Goal: Connect with others: Connect with others

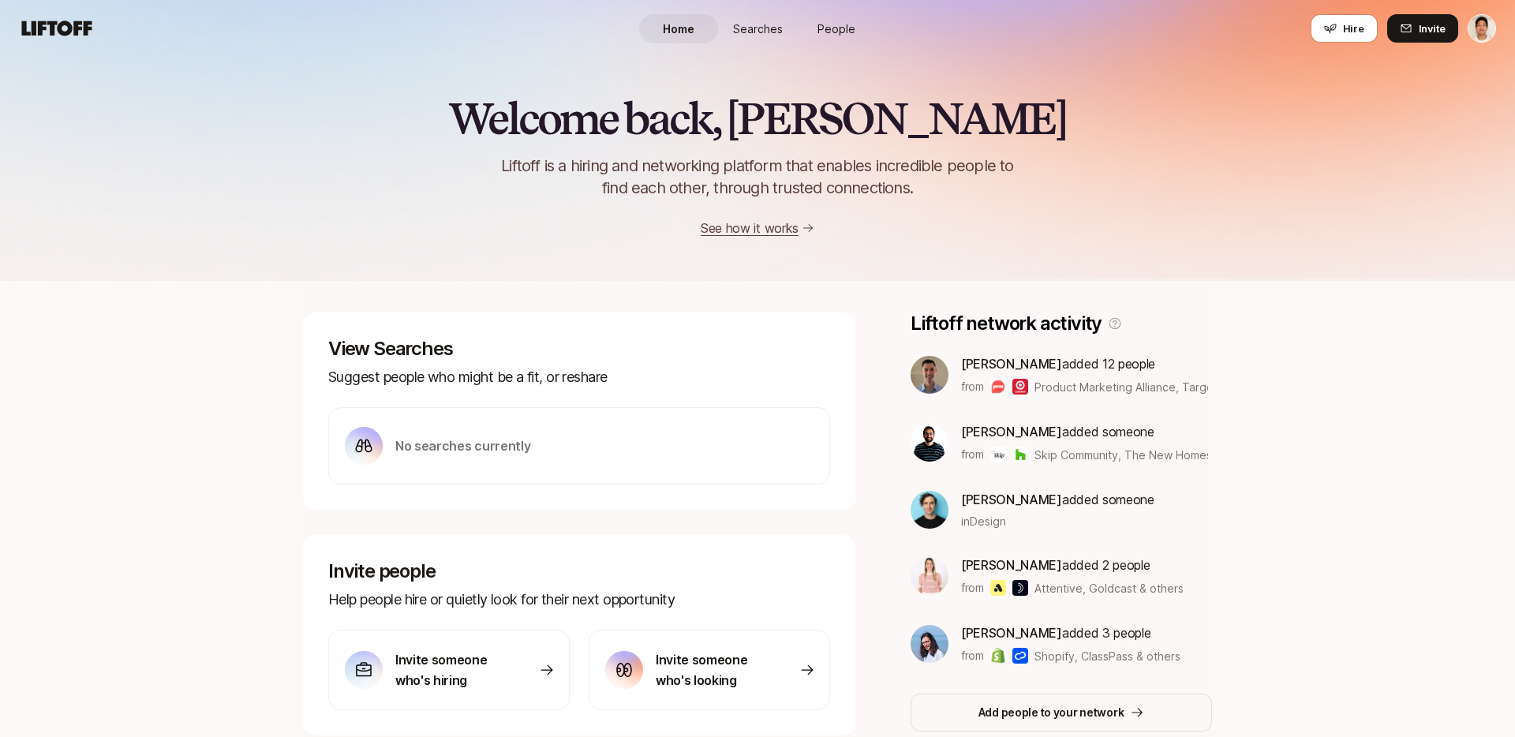
click at [751, 33] on span "Searches" at bounding box center [758, 29] width 50 height 17
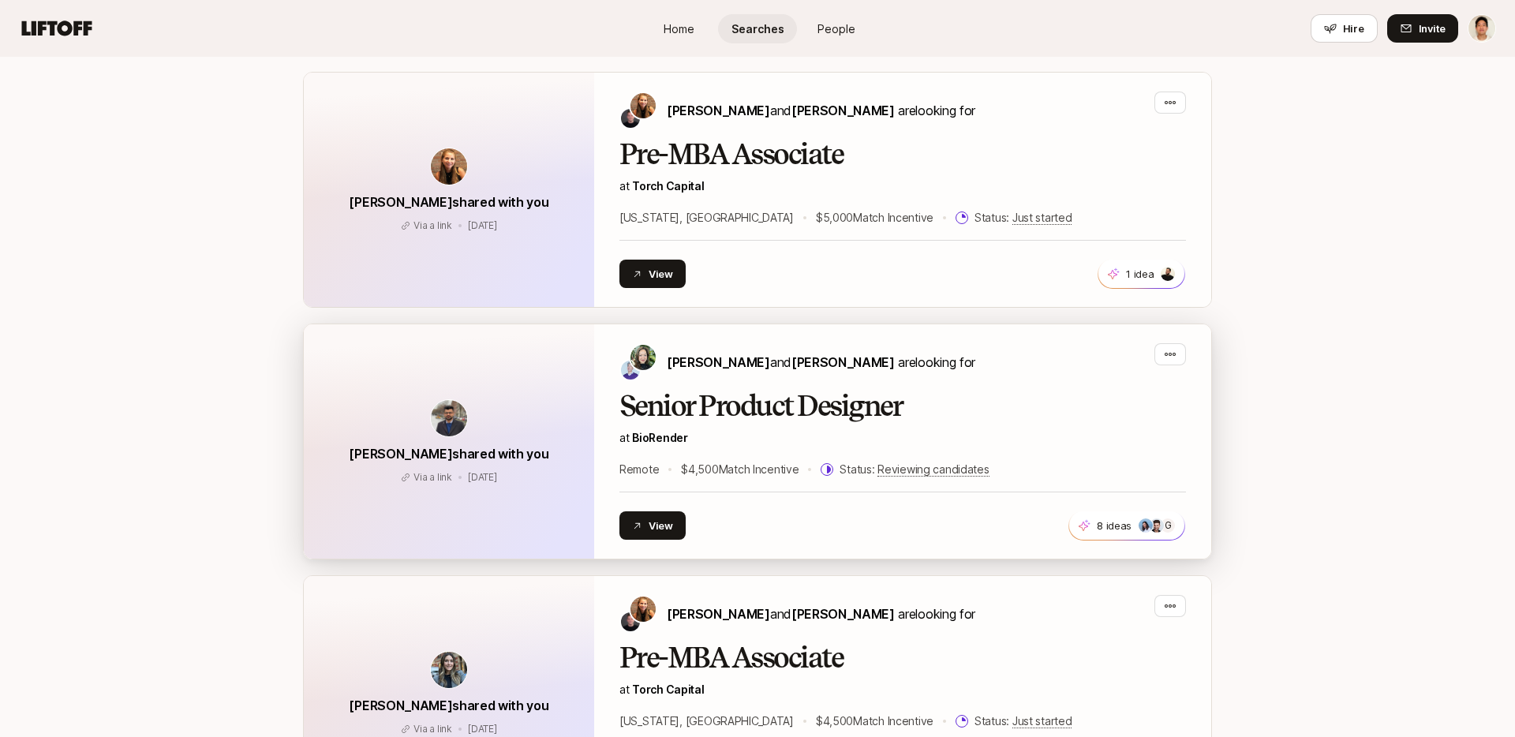
scroll to position [1360, 0]
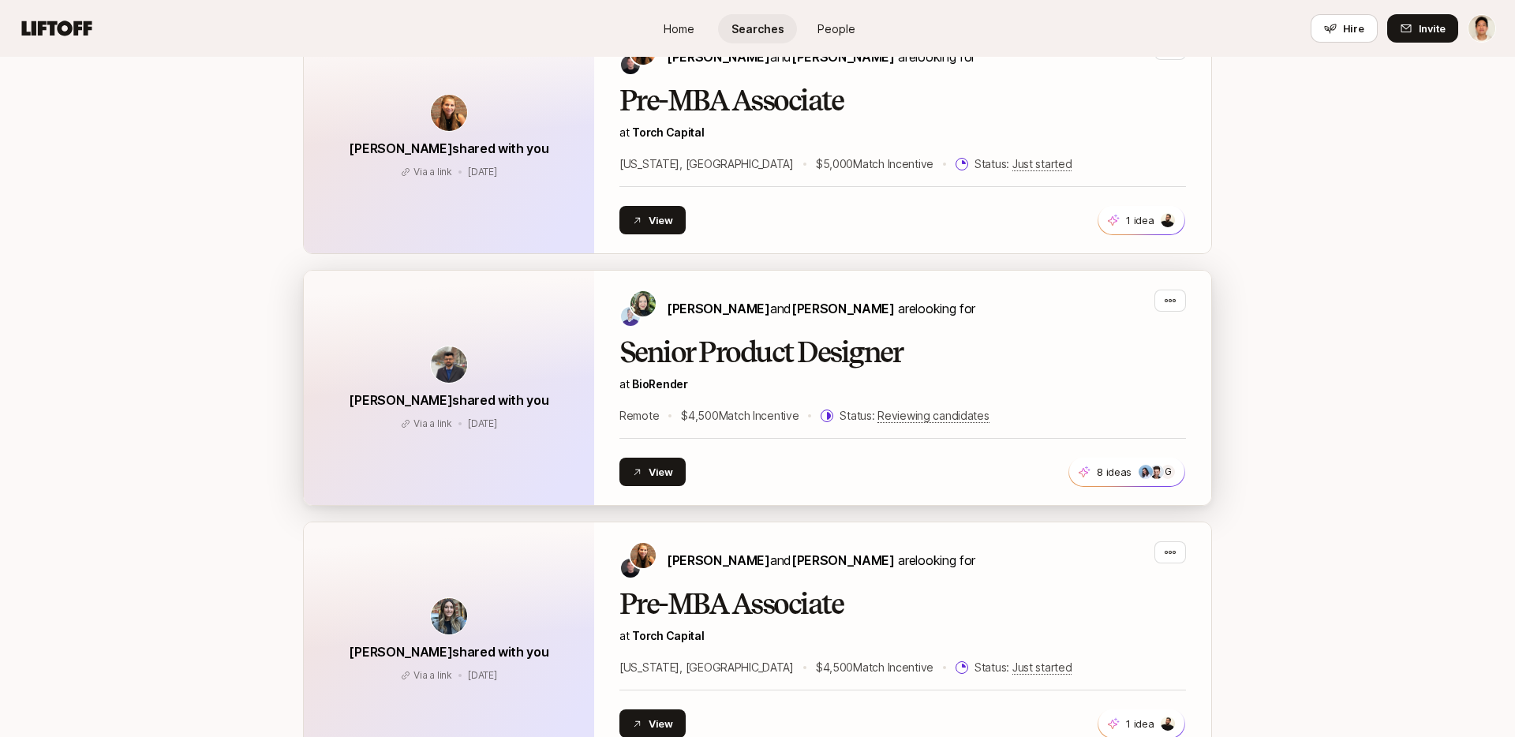
click at [810, 478] on div "View 8 ideas G +5" at bounding box center [902, 472] width 567 height 28
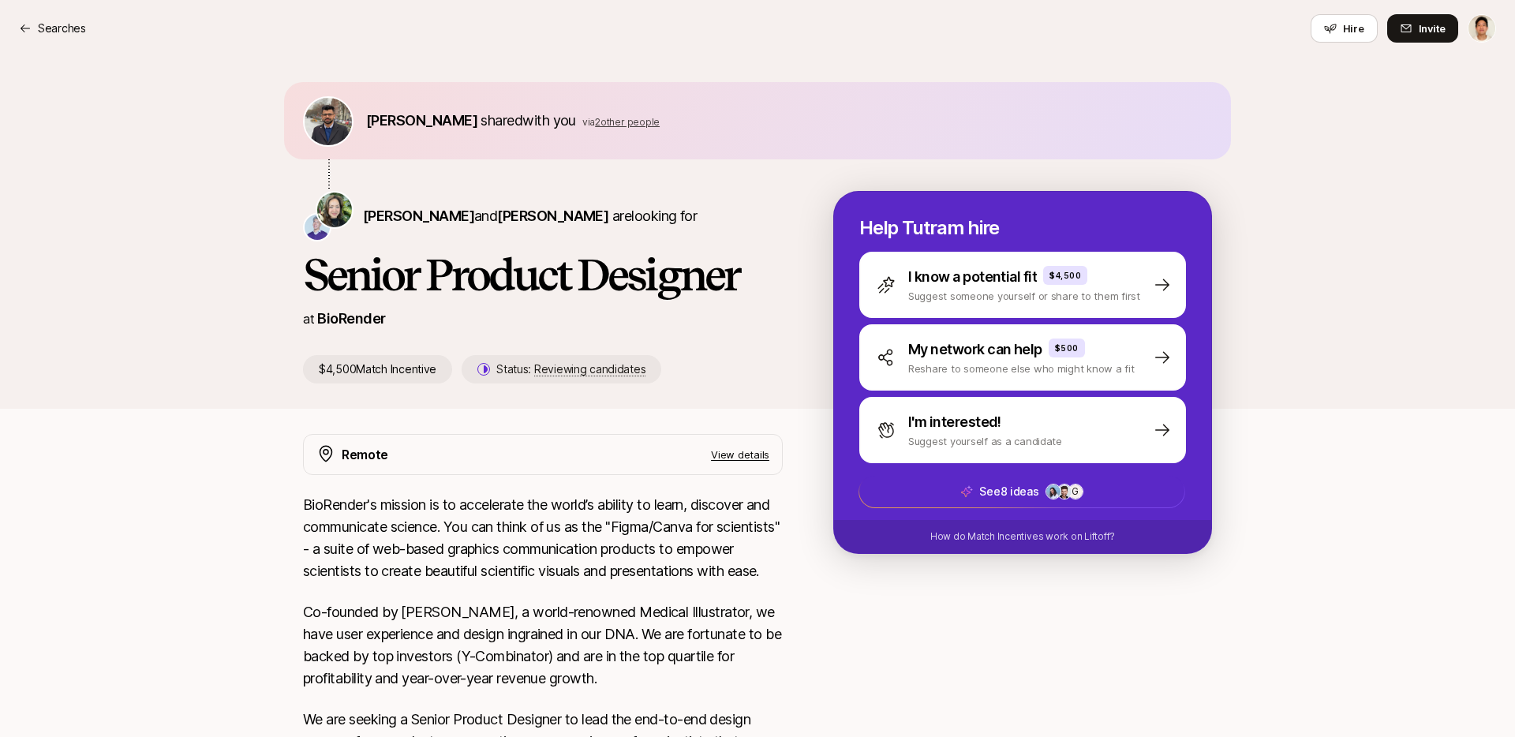
click at [603, 120] on span "2 other people" at bounding box center [627, 122] width 65 height 12
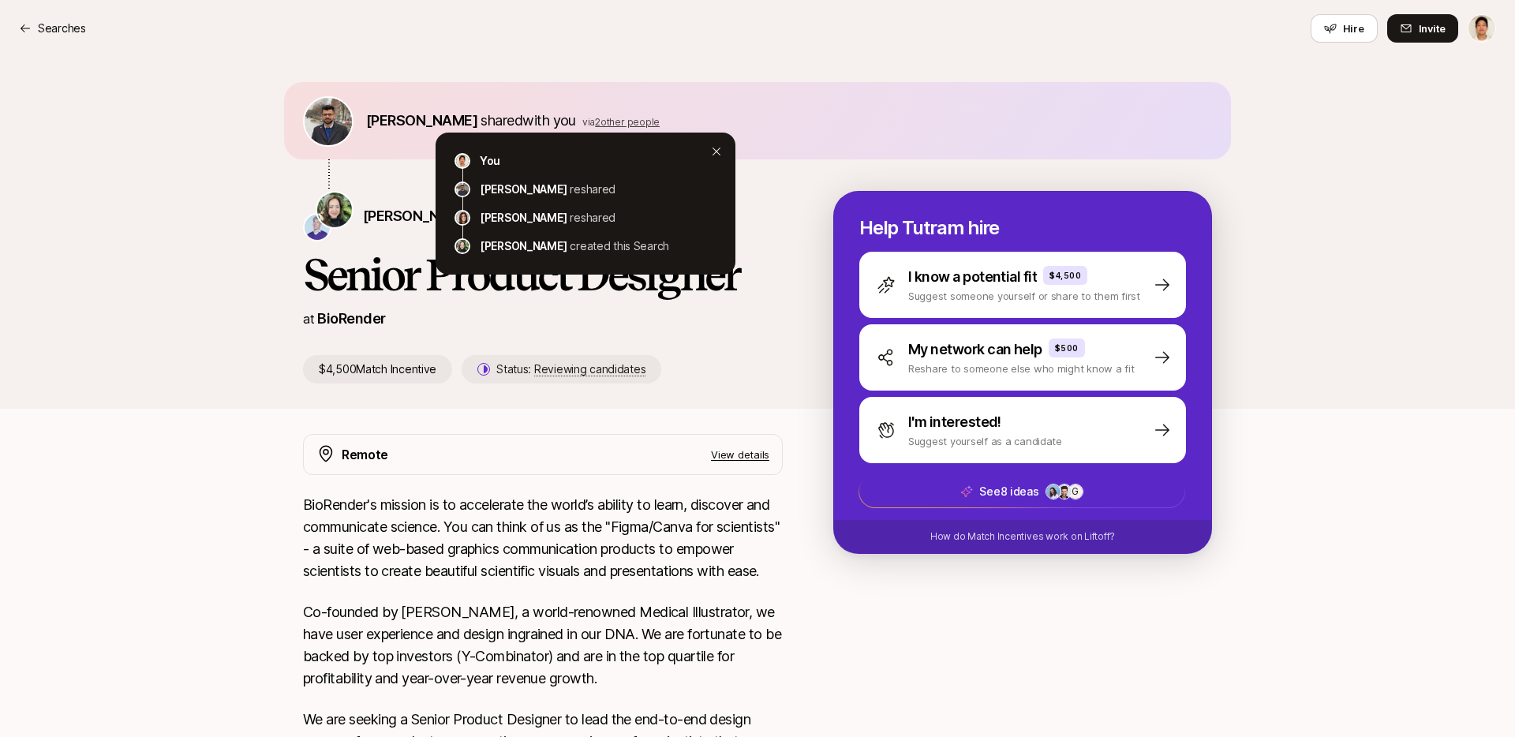
click at [772, 184] on div "Darshan Gajara shared with you via 2 other people You Darshan Gajara reshared E…" at bounding box center [757, 136] width 947 height 109
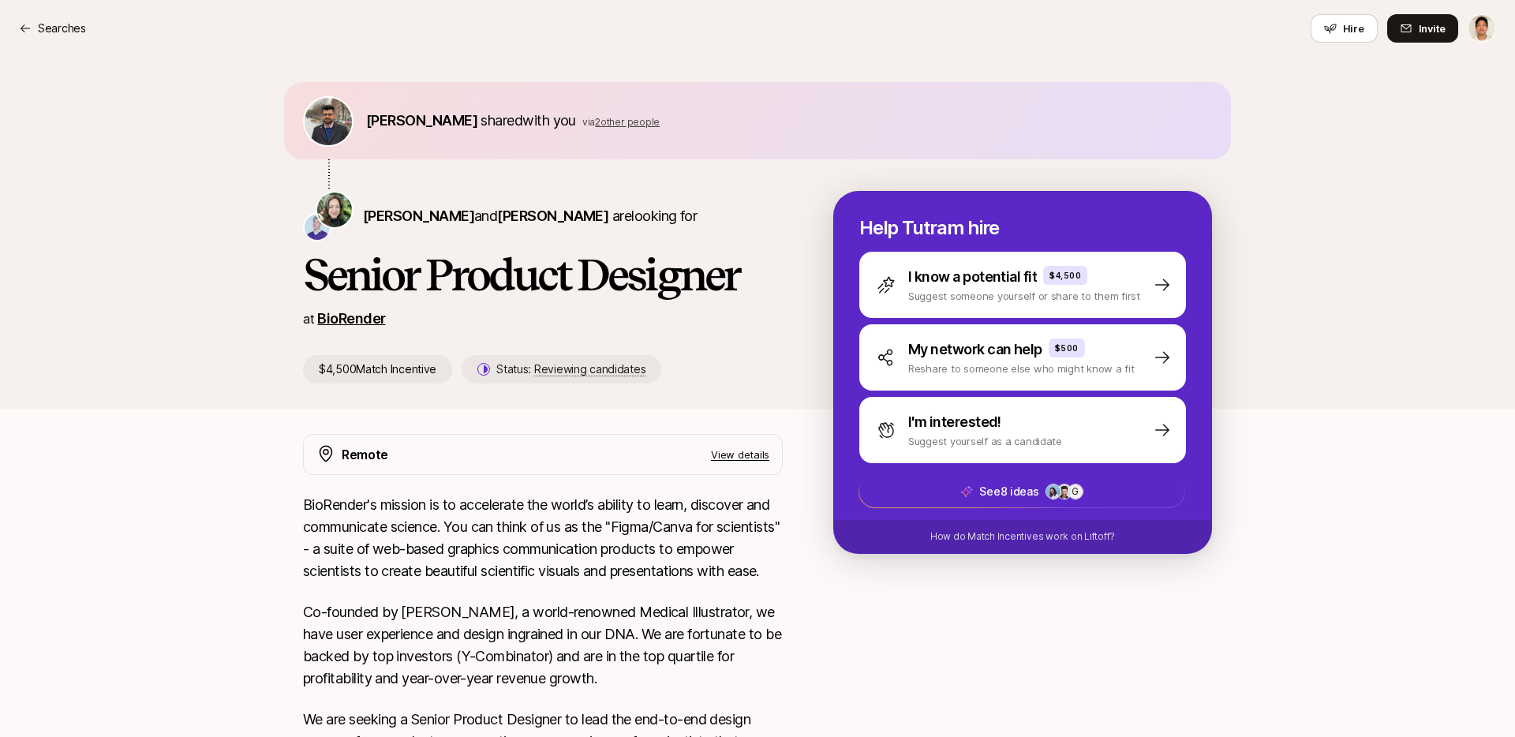
click at [360, 316] on link "BioRender" at bounding box center [351, 318] width 68 height 17
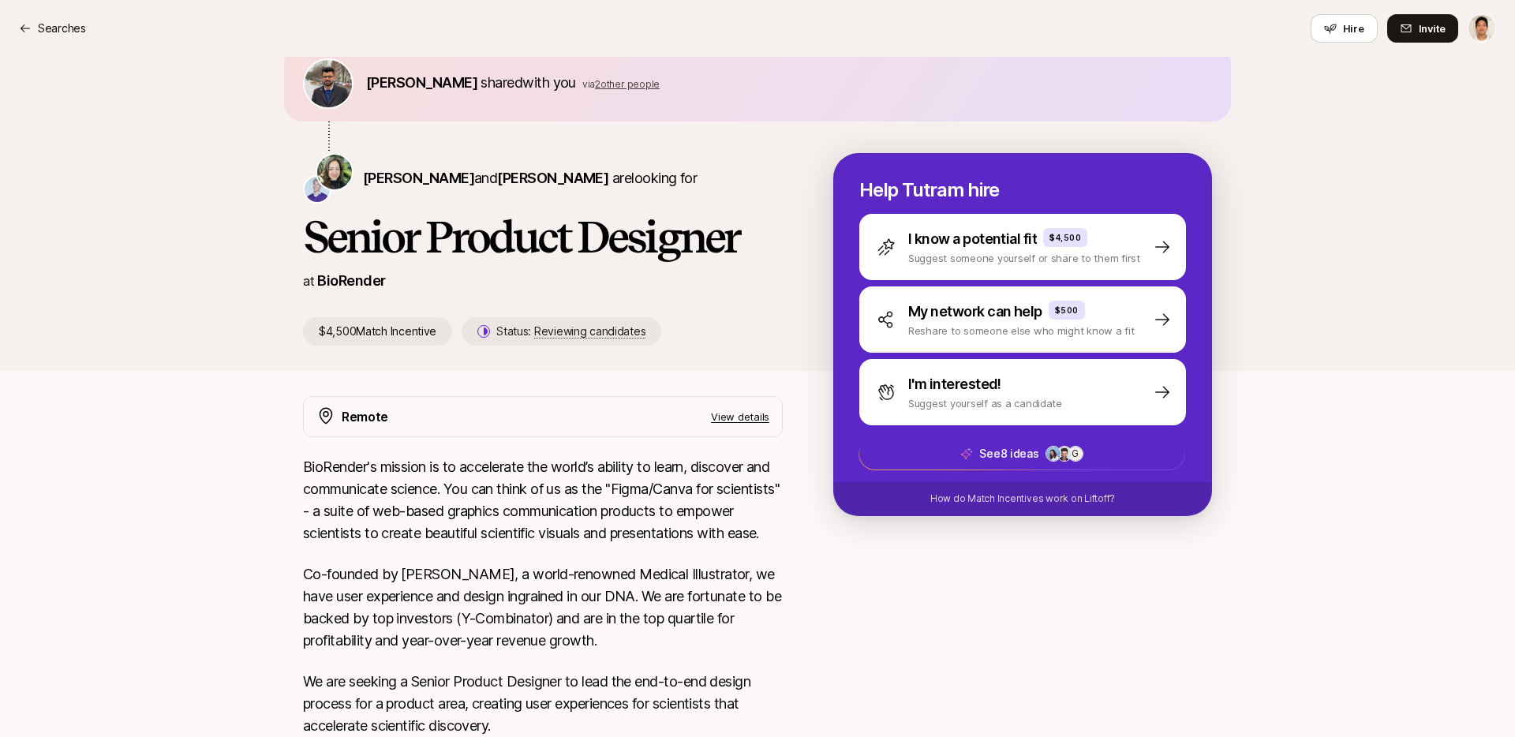
scroll to position [16, 0]
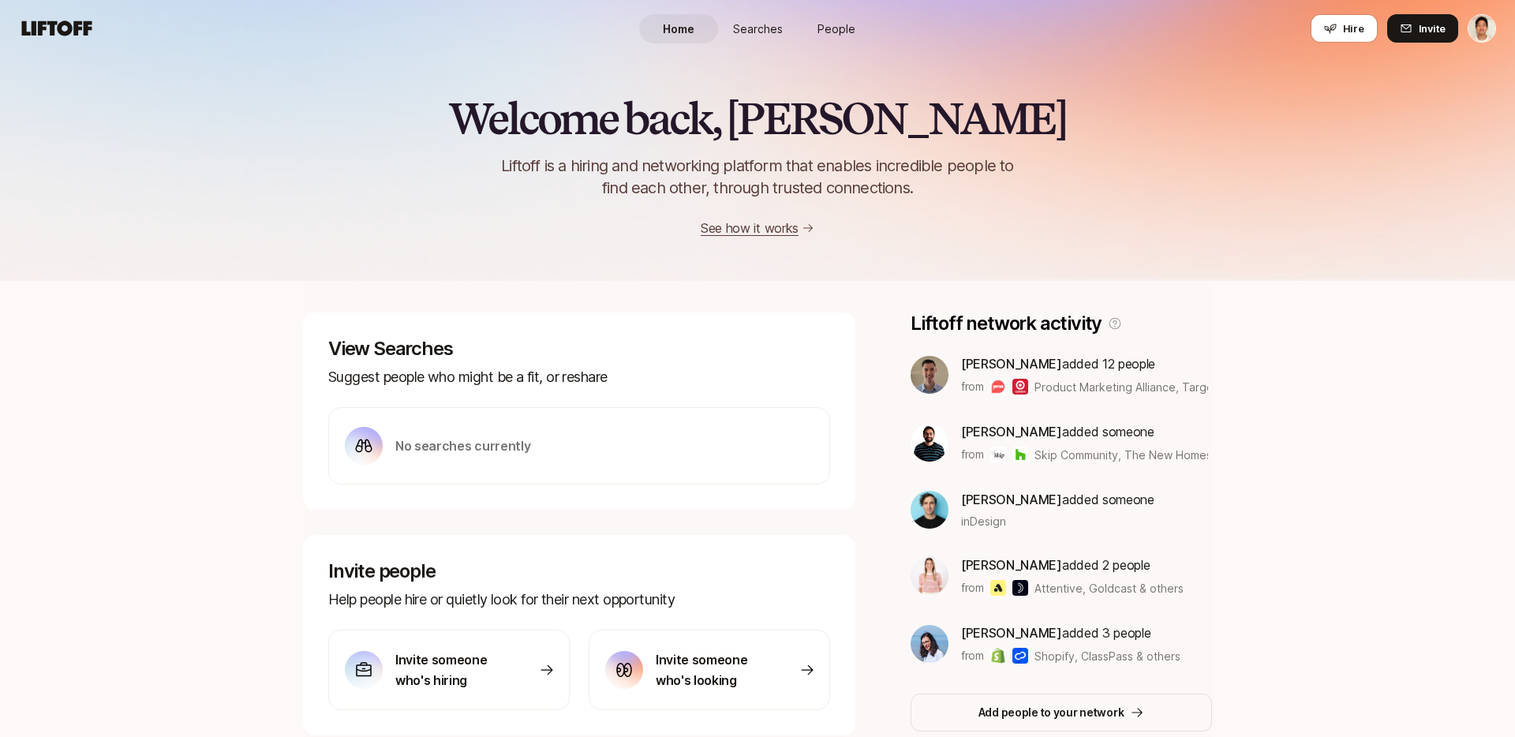
click at [776, 21] on span "Searches" at bounding box center [758, 29] width 50 height 17
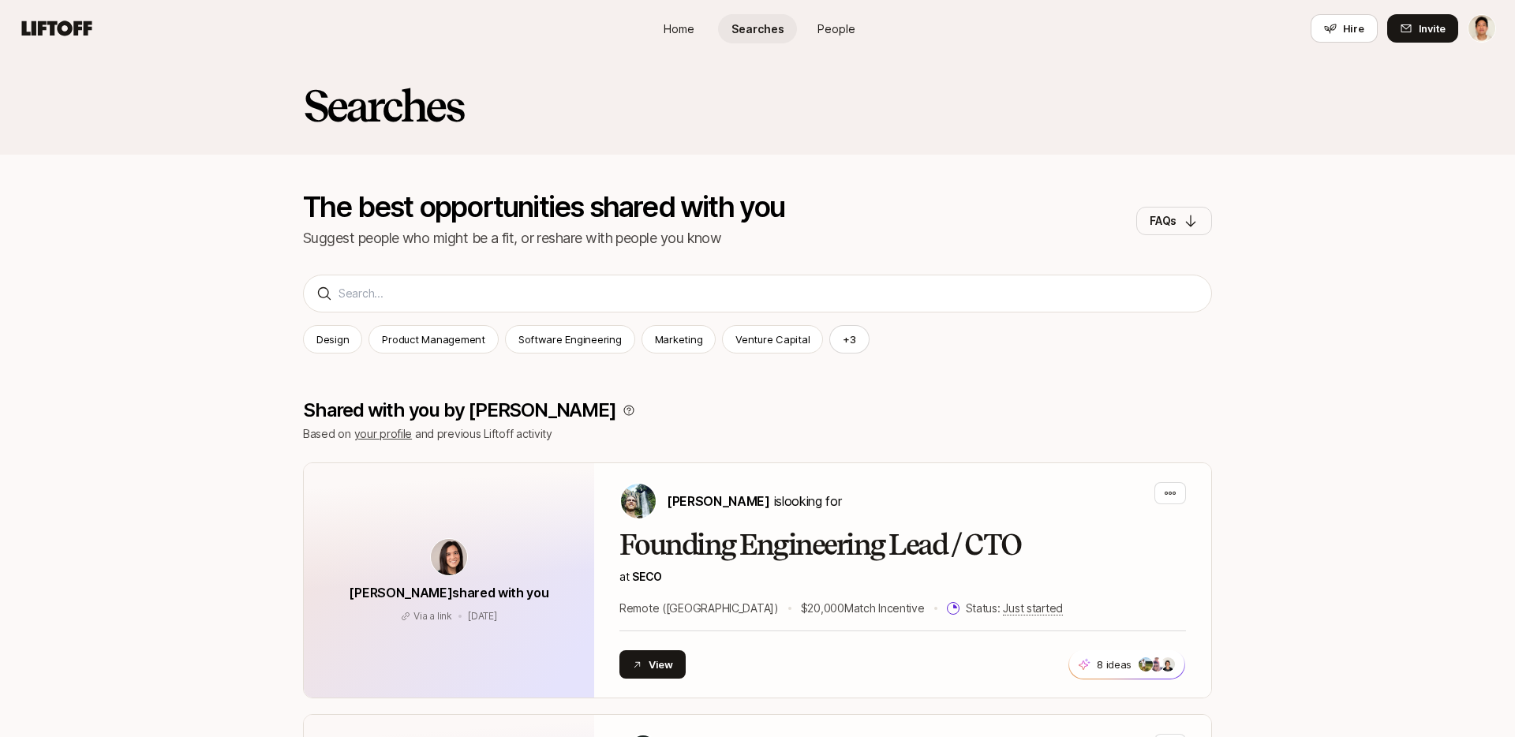
click at [816, 17] on link "People" at bounding box center [836, 28] width 79 height 29
